Goal: Task Accomplishment & Management: Use online tool/utility

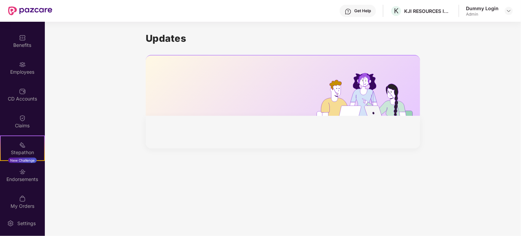
scroll to position [53, 0]
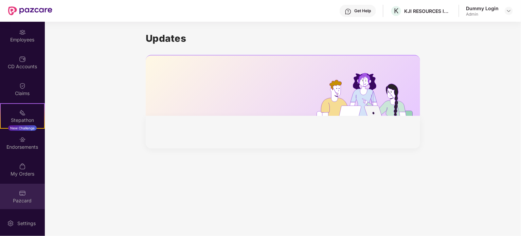
click at [20, 197] on div "Pazcard" at bounding box center [22, 200] width 45 height 7
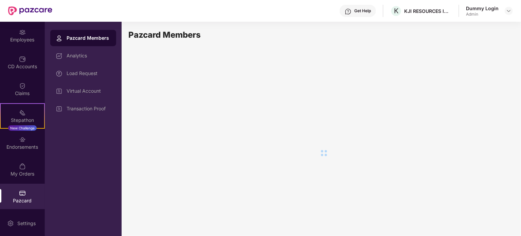
click at [80, 34] on div "Pazcard Members" at bounding box center [83, 38] width 66 height 16
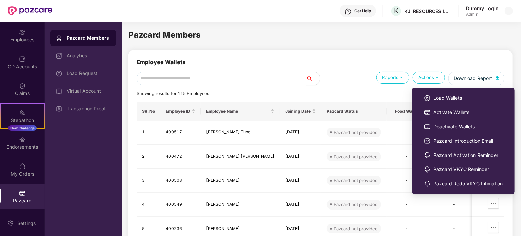
click at [426, 76] on div "Actions" at bounding box center [429, 78] width 32 height 12
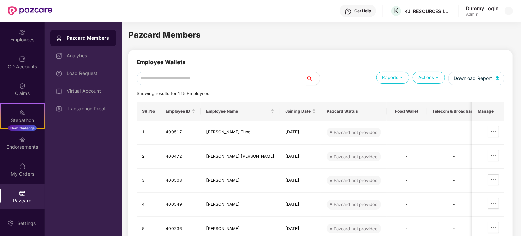
click at [432, 76] on div "Actions" at bounding box center [429, 78] width 32 height 12
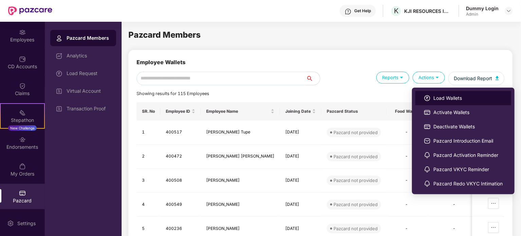
click at [443, 97] on span "Load Wallets" at bounding box center [468, 97] width 69 height 7
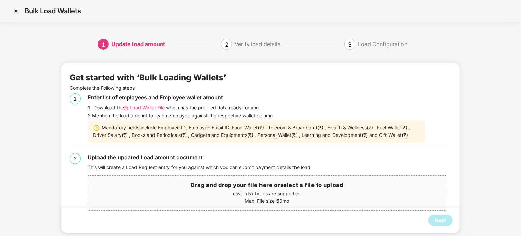
click at [281, 193] on p ".csv, .xlsx types are supported." at bounding box center [267, 193] width 358 height 7
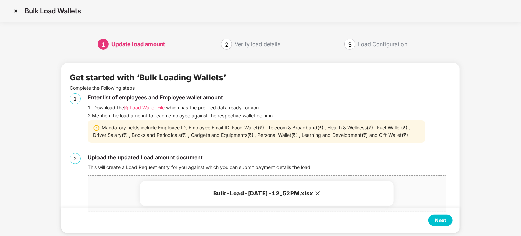
click at [443, 221] on div "Next" at bounding box center [440, 220] width 11 height 7
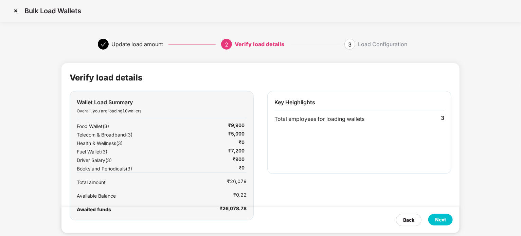
click at [440, 219] on div "Next" at bounding box center [440, 219] width 11 height 7
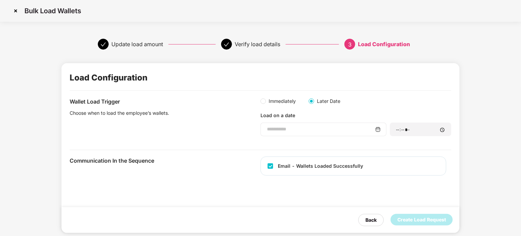
click at [379, 127] on img at bounding box center [378, 129] width 5 height 5
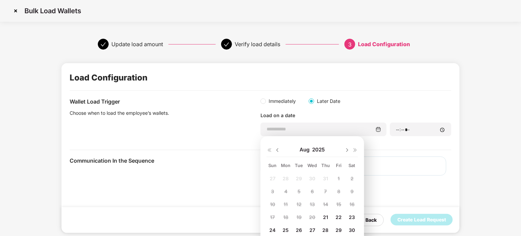
scroll to position [32, 0]
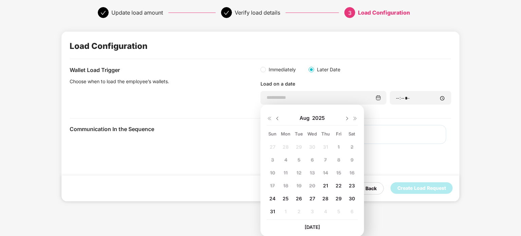
click at [325, 198] on span "28" at bounding box center [326, 199] width 6 height 6
type input "**********"
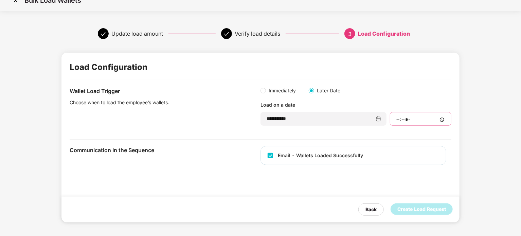
click at [440, 117] on input "time" at bounding box center [421, 119] width 50 height 7
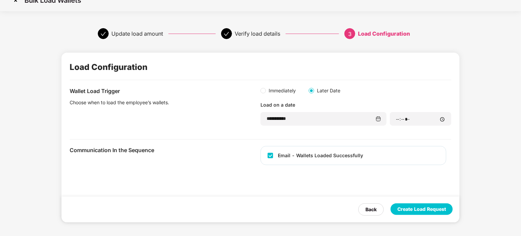
type input "*****"
click at [454, 153] on div "**********" at bounding box center [261, 138] width 398 height 170
click at [417, 209] on div "Create Load Request" at bounding box center [422, 209] width 49 height 7
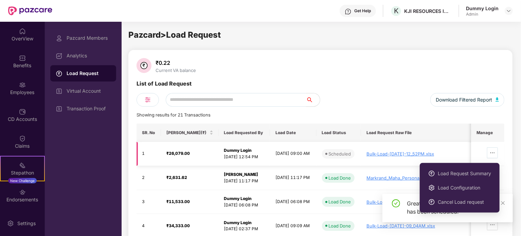
click at [491, 152] on span "ellipsis" at bounding box center [493, 152] width 10 height 5
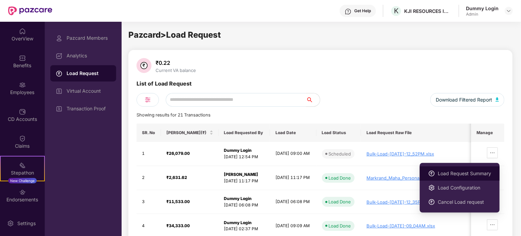
click at [476, 174] on span "Load Request Summary" at bounding box center [464, 173] width 53 height 7
